Goal: Browse casually

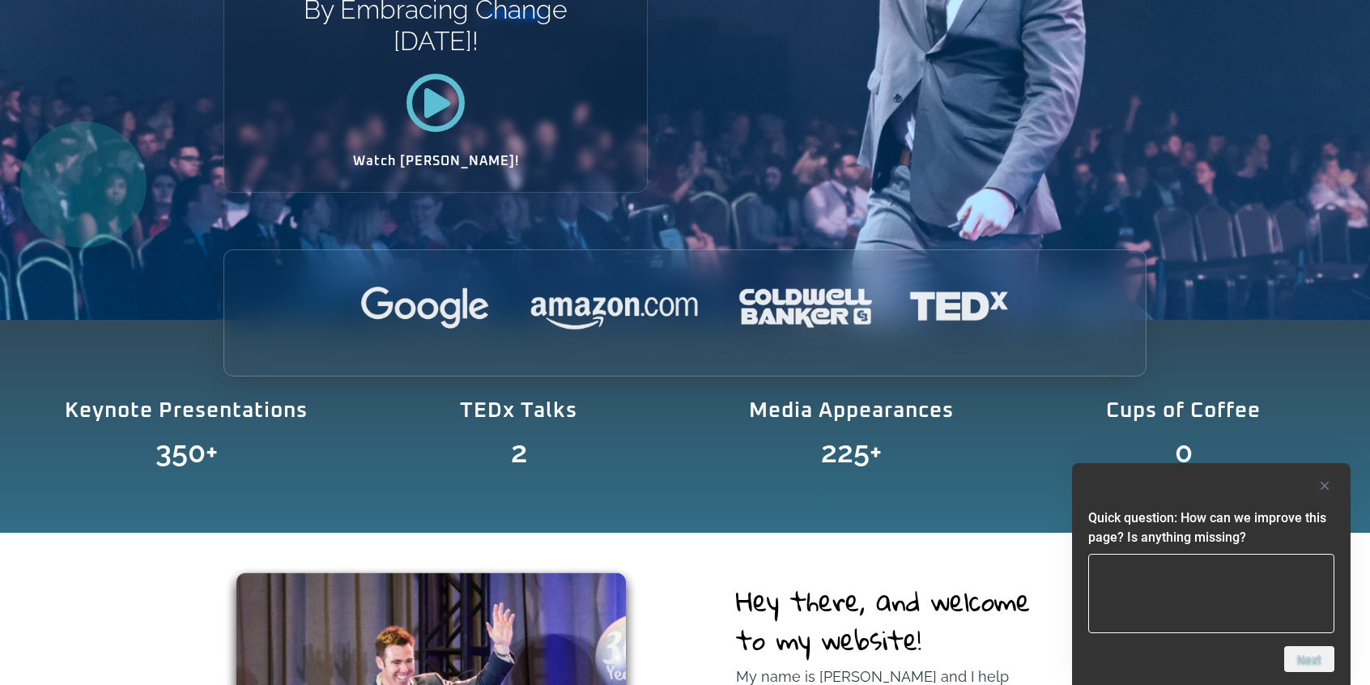
scroll to position [352, 0]
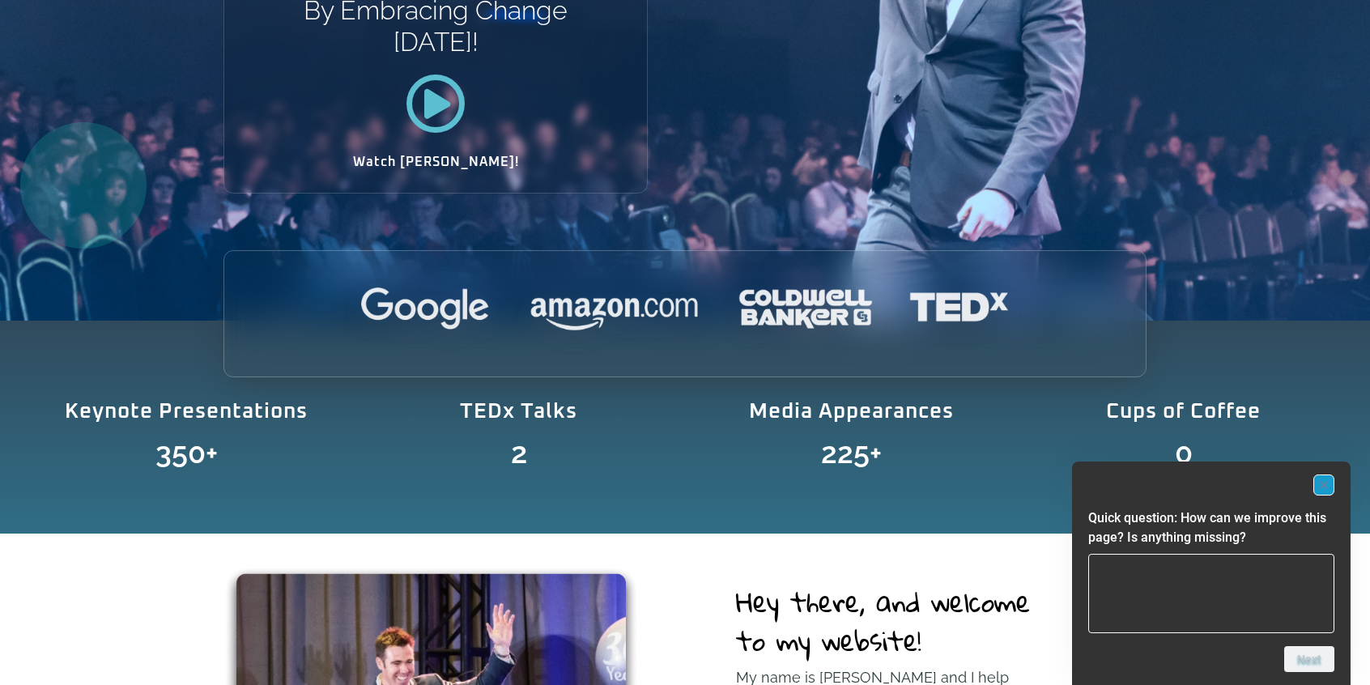
click at [1325, 486] on icon "Hide survey" at bounding box center [1324, 485] width 8 height 8
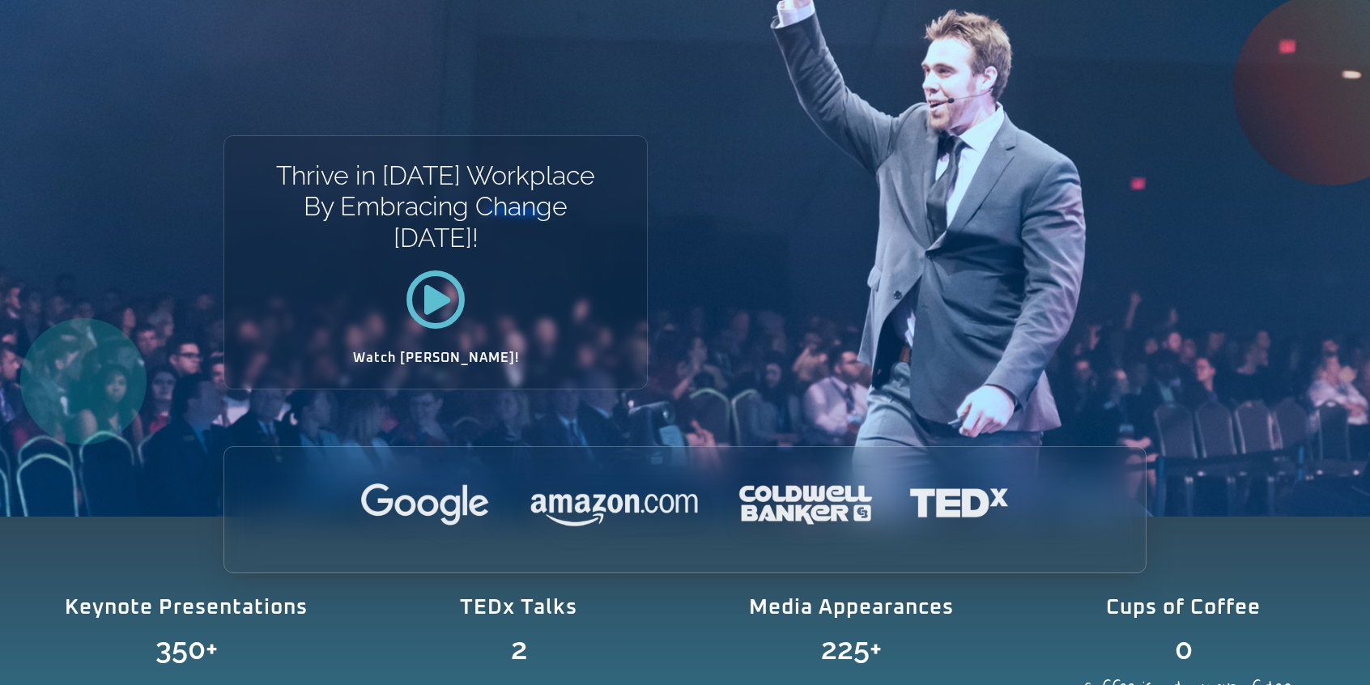
scroll to position [0, 0]
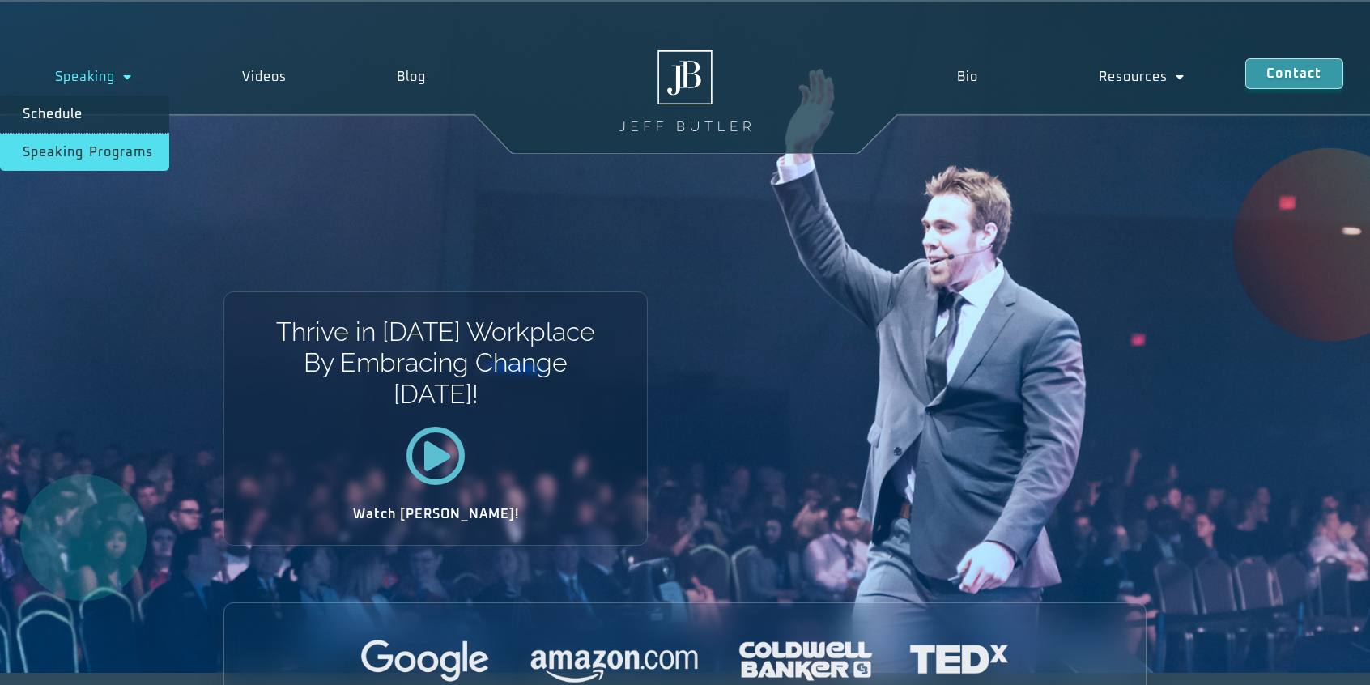
click at [98, 140] on link "Speaking Programs" at bounding box center [84, 152] width 169 height 37
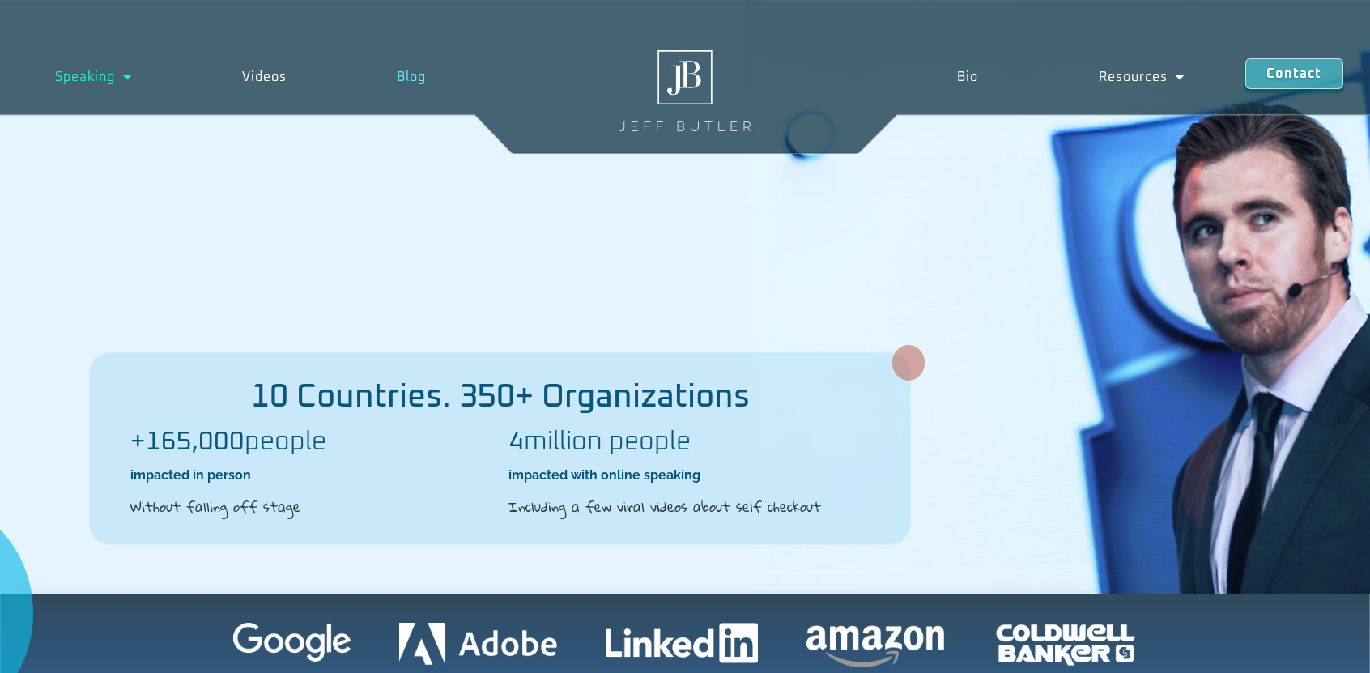
click at [410, 78] on link "Blog" at bounding box center [411, 76] width 139 height 37
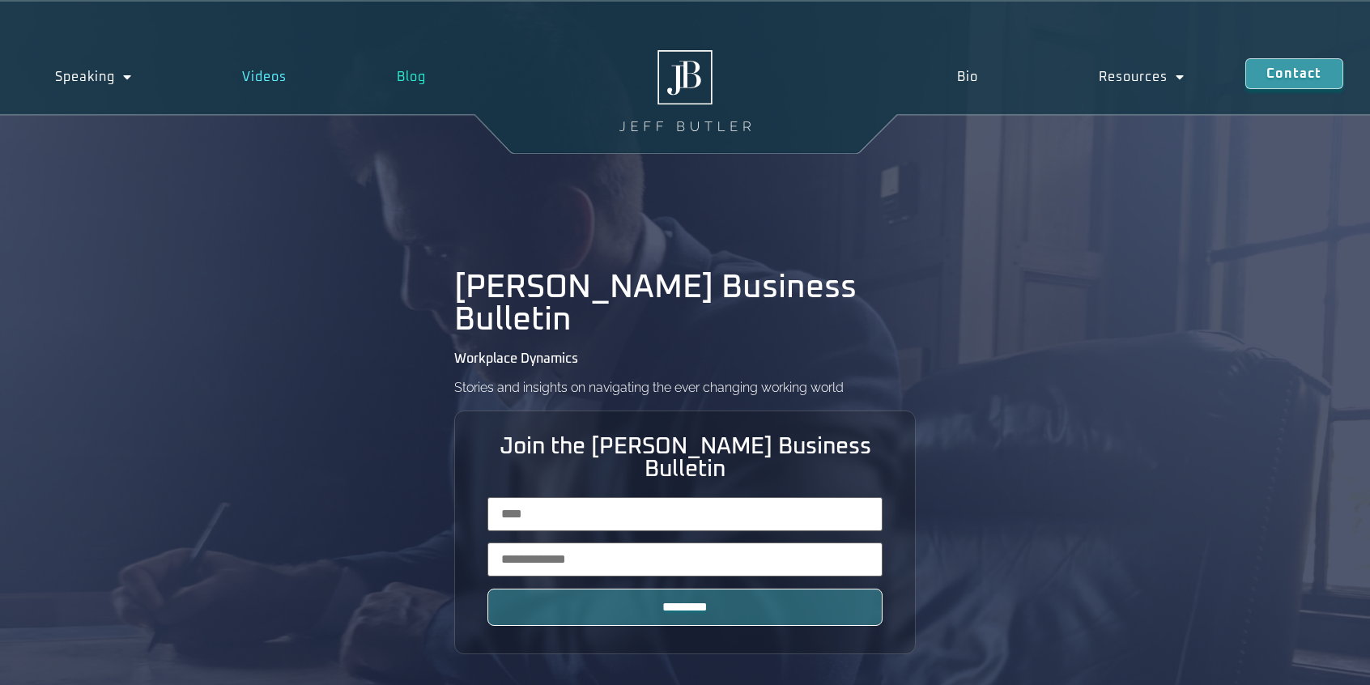
click at [262, 75] on link "Videos" at bounding box center [264, 76] width 155 height 37
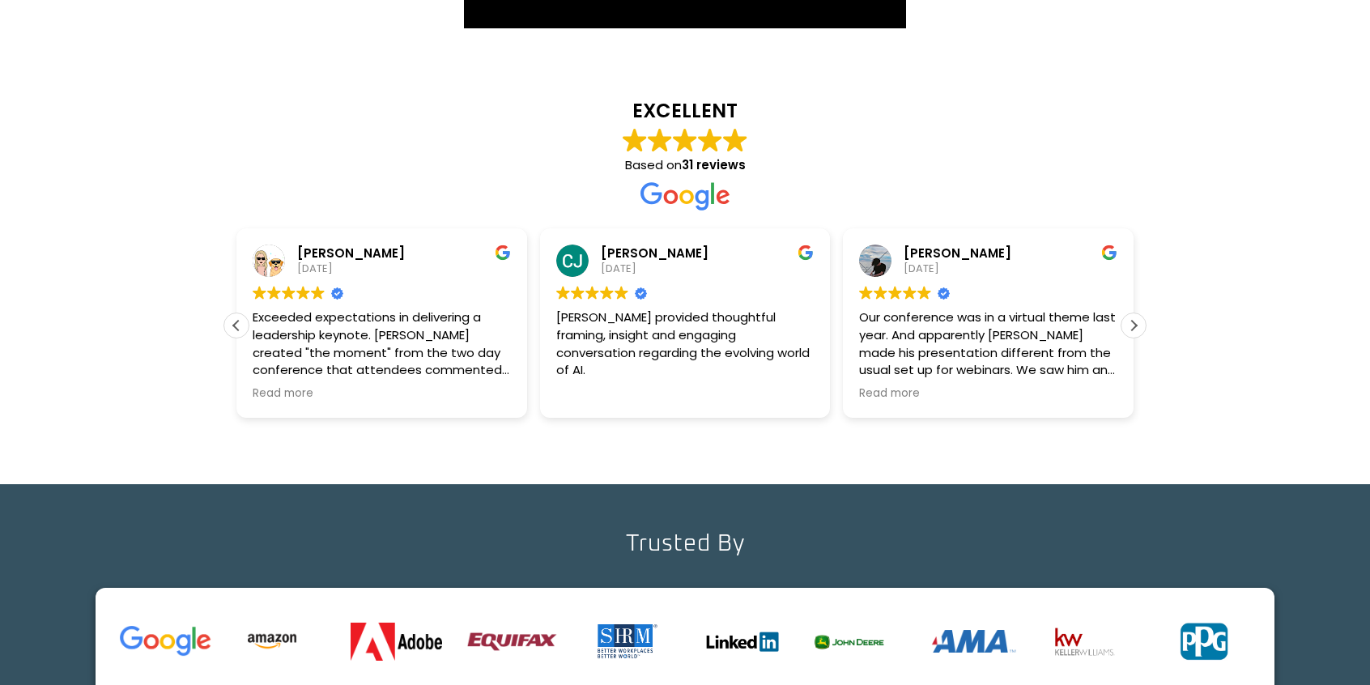
scroll to position [2256, 0]
